Goal: Task Accomplishment & Management: Manage account settings

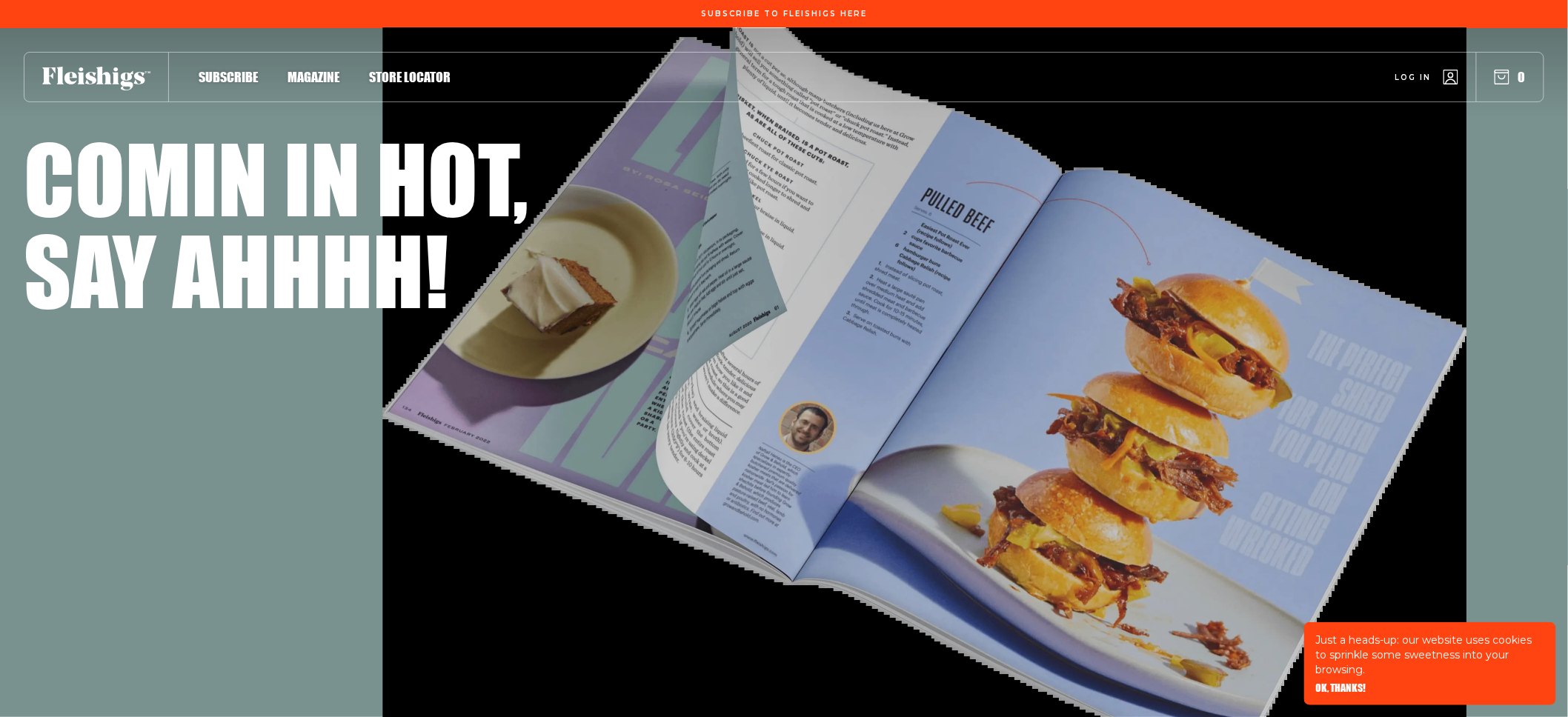
click at [1406, 72] on span "Log in" at bounding box center [1414, 66] width 36 height 11
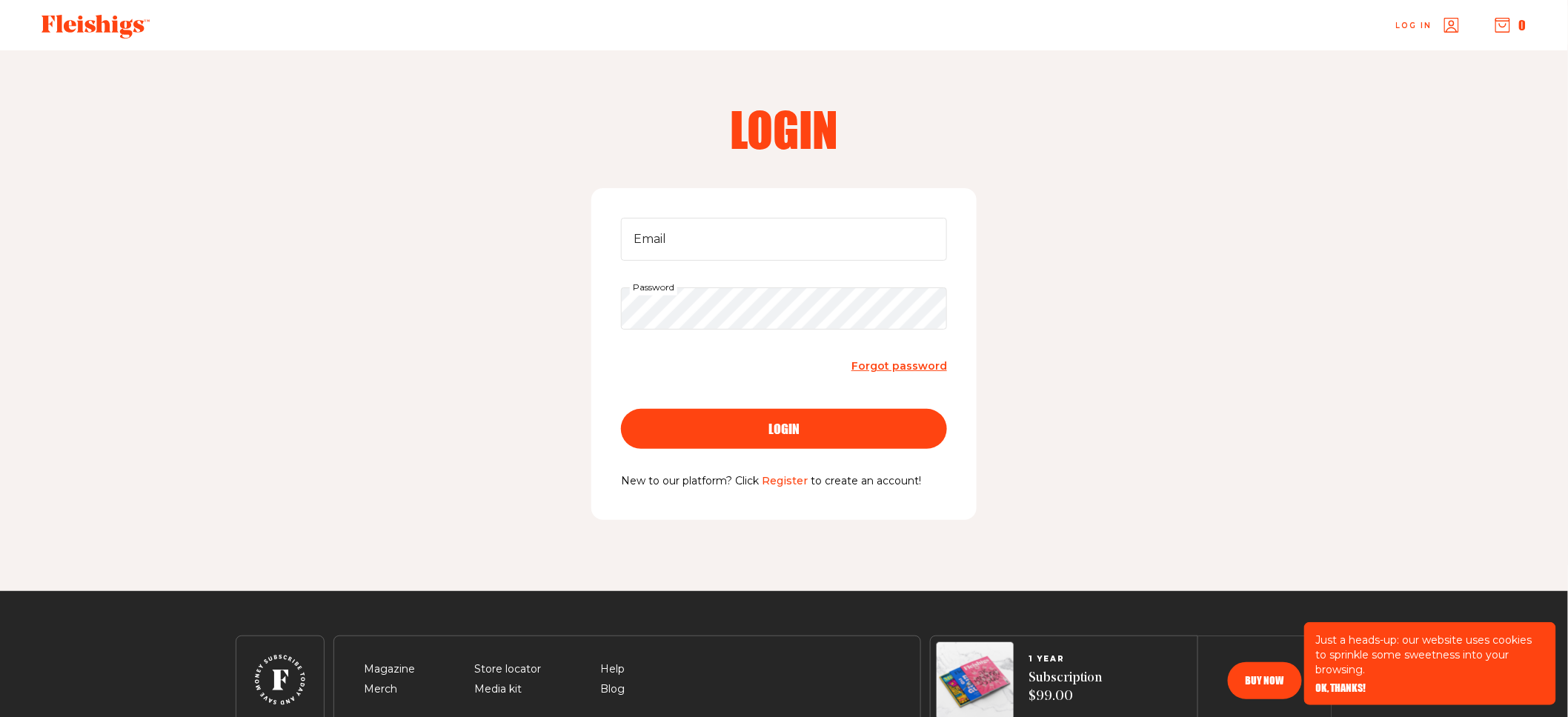
click at [869, 363] on span "Forgot password" at bounding box center [899, 366] width 96 height 13
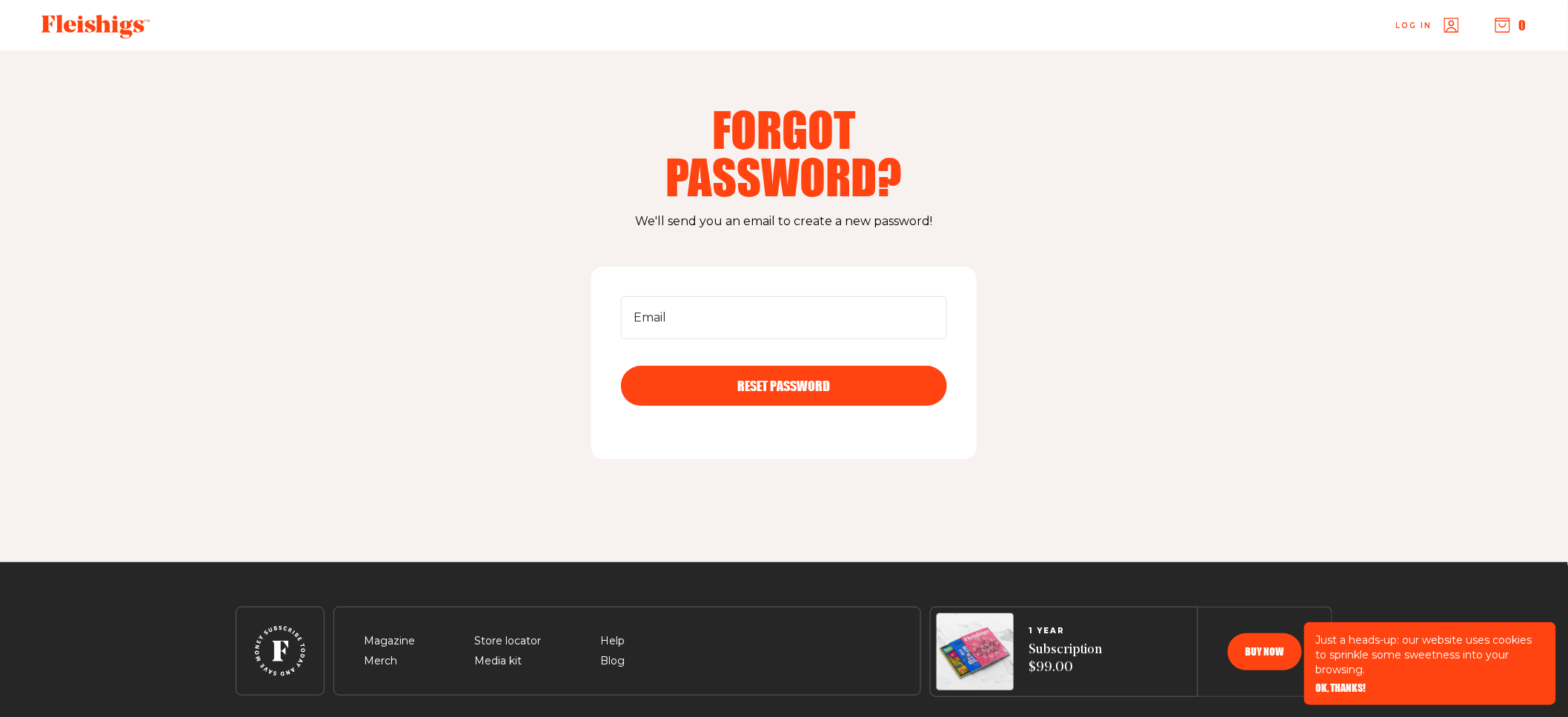
click at [770, 218] on p "We'll send you an email to create a new password!" at bounding box center [784, 221] width 1097 height 19
copy p "We'll send you an email to create a new password!"
